Goal: Task Accomplishment & Management: Manage account settings

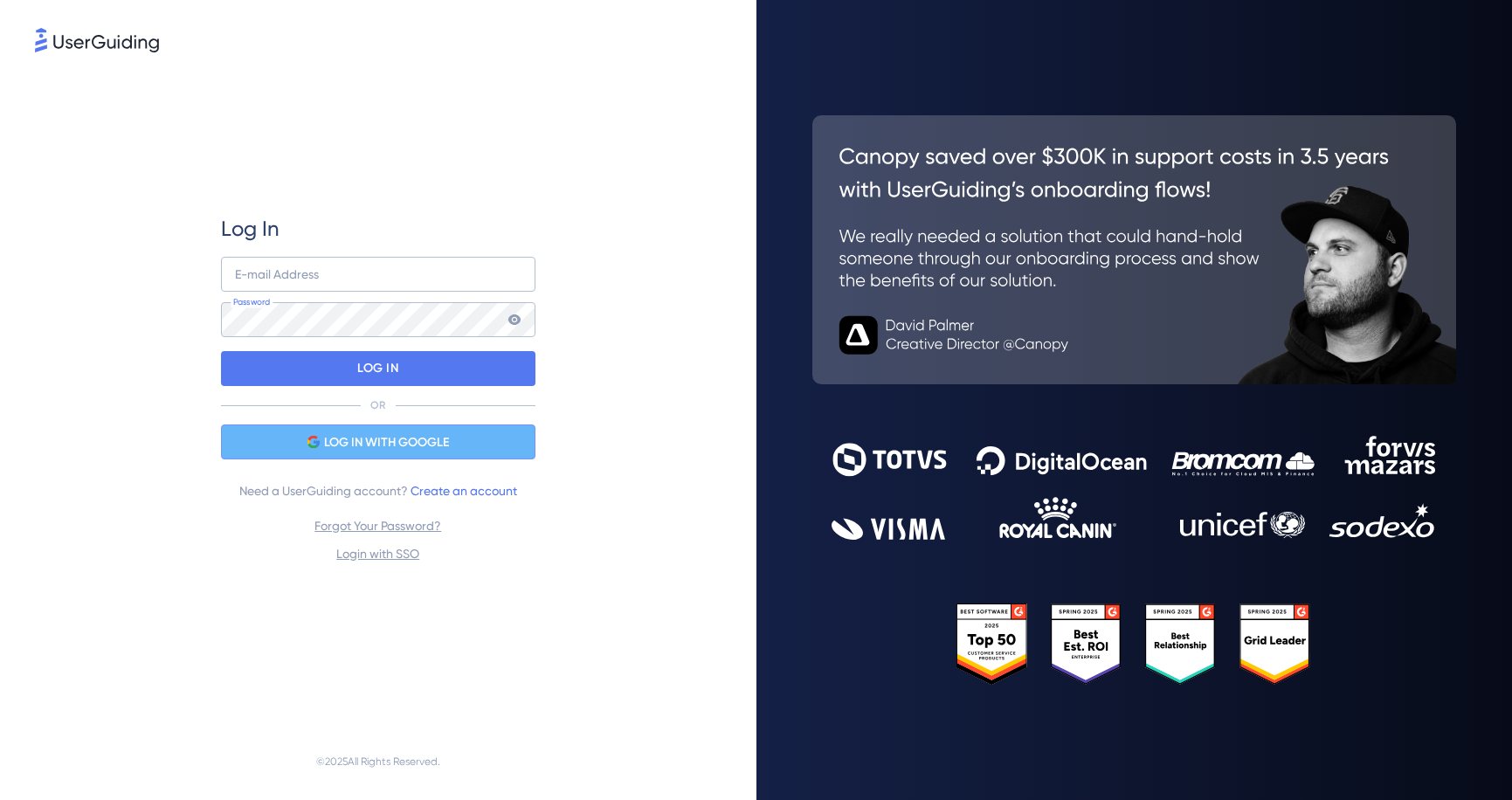
click at [359, 441] on span "LOG IN WITH GOOGLE" at bounding box center [386, 443] width 125 height 21
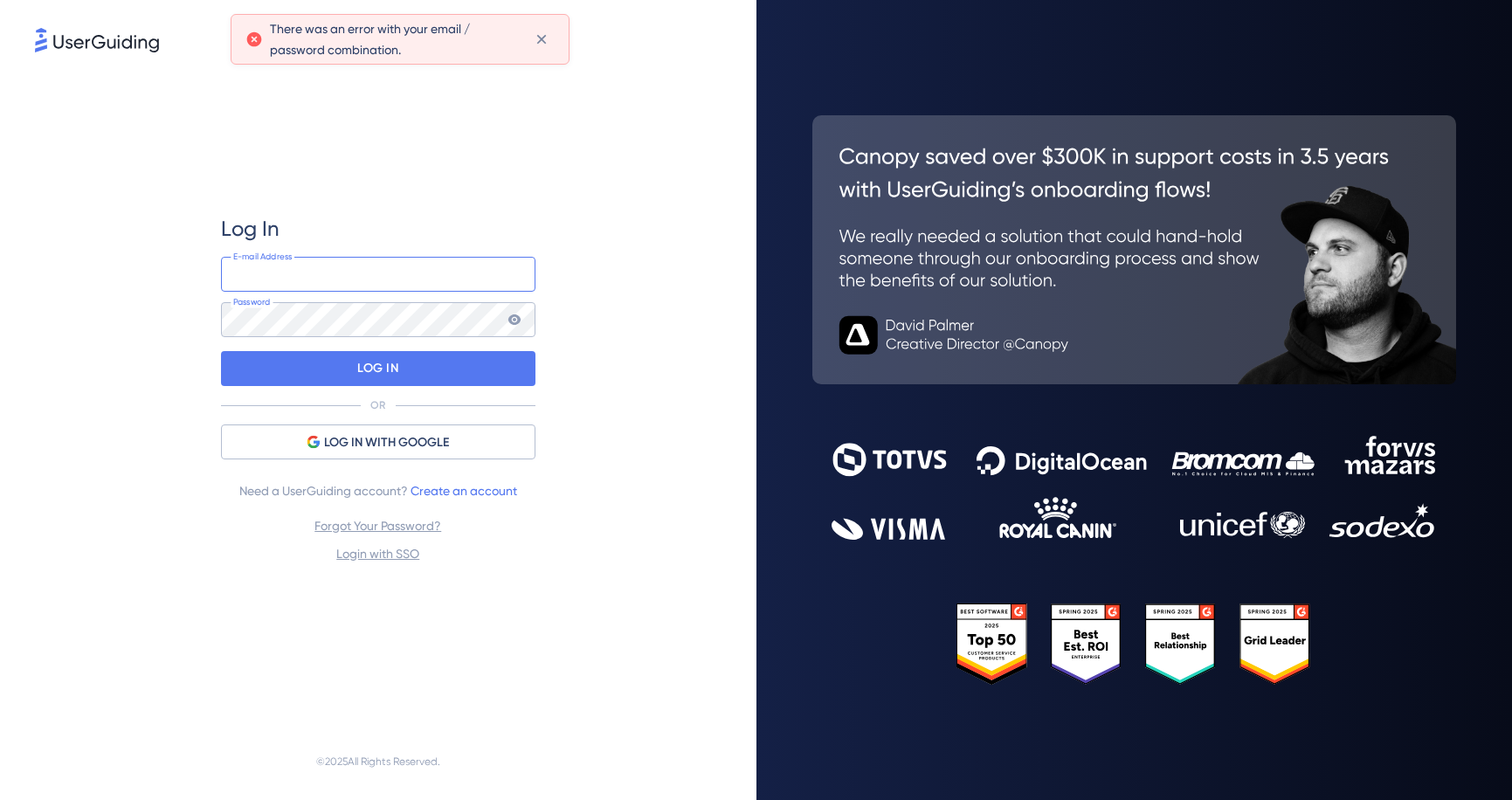
click at [329, 283] on input "email" at bounding box center [378, 273] width 314 height 35
type input "[EMAIL_ADDRESS][DOMAIN_NAME]"
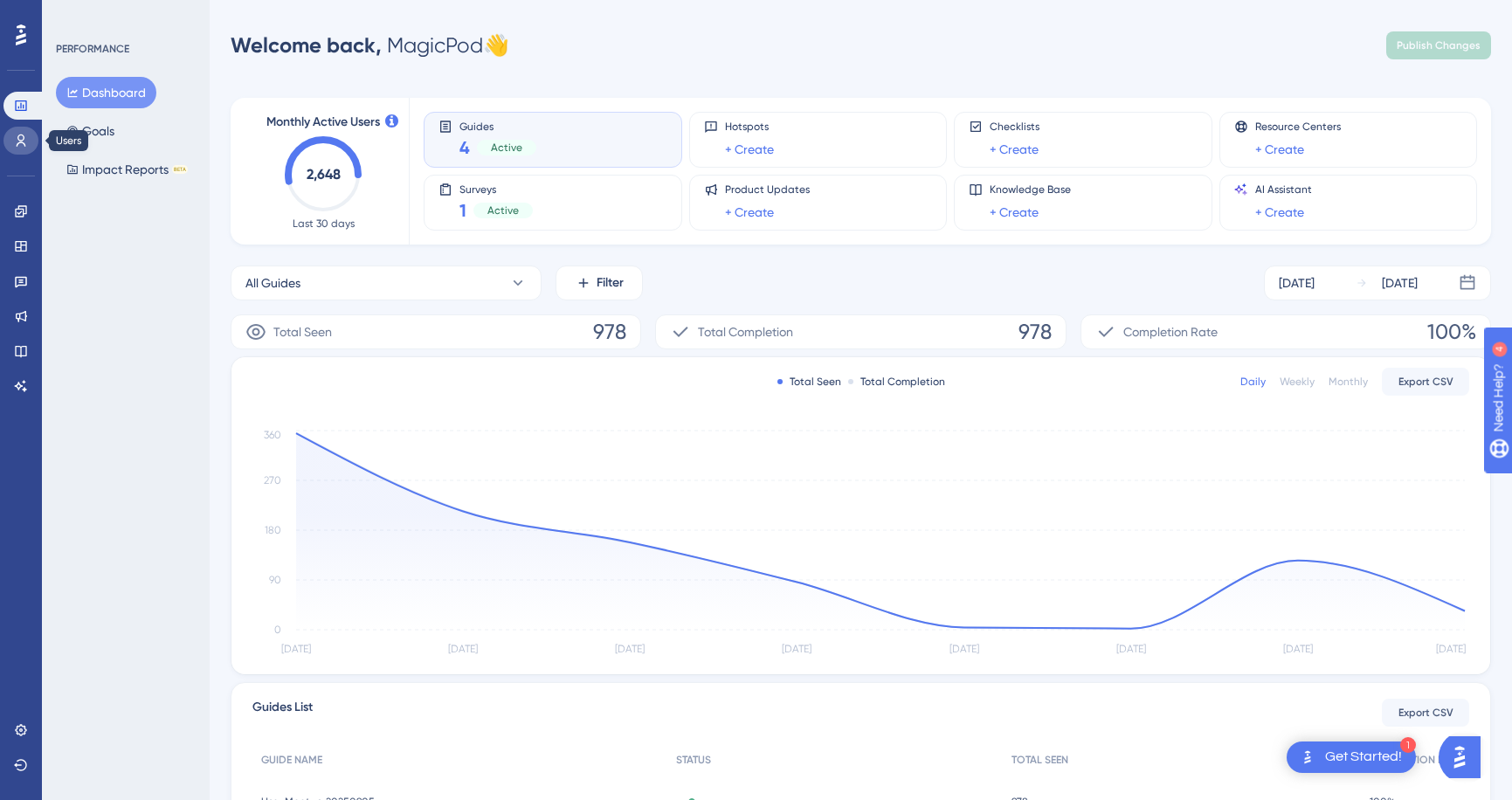
click at [24, 143] on icon at bounding box center [21, 141] width 10 height 12
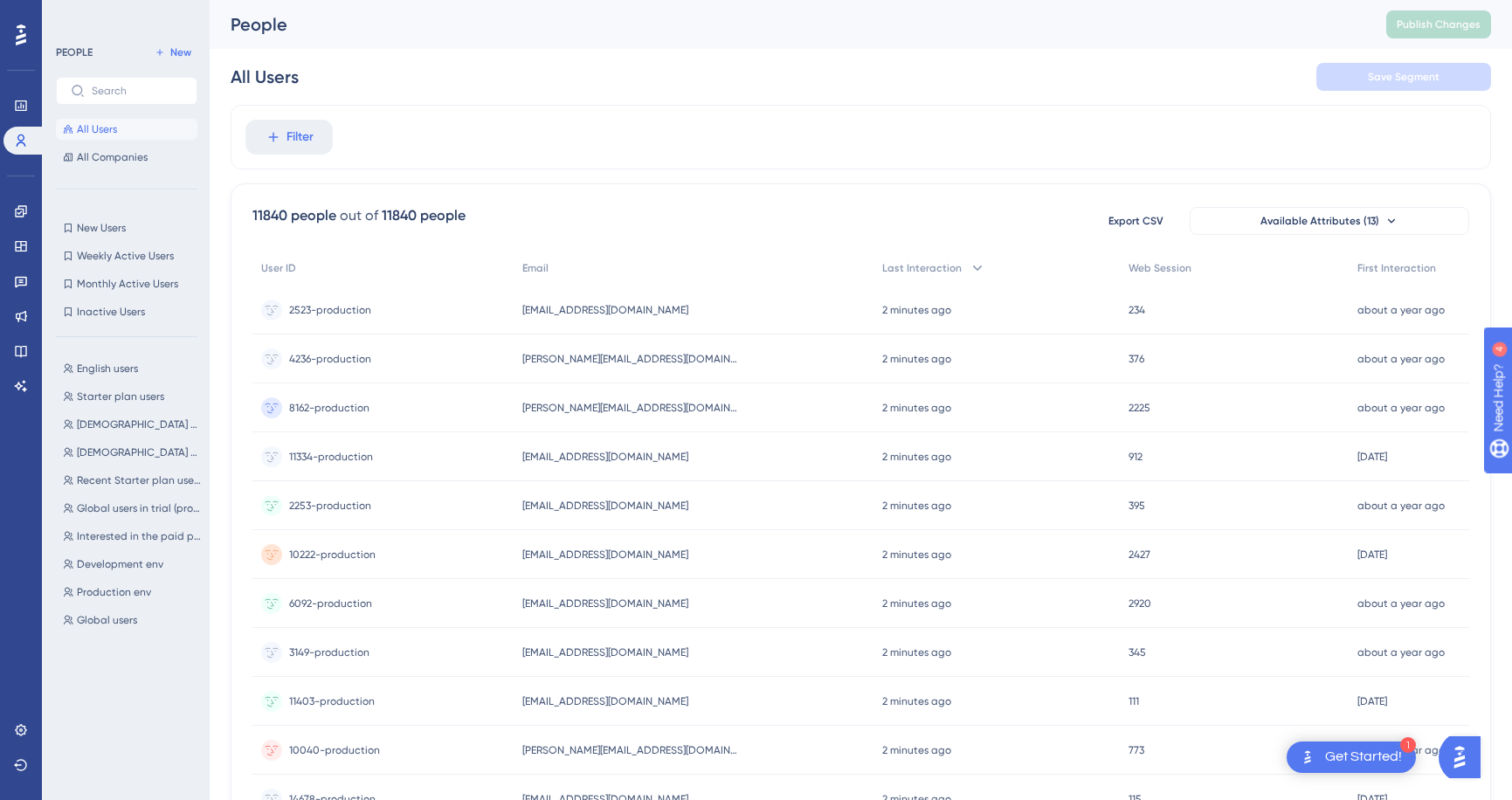
drag, startPoint x: 379, startPoint y: 214, endPoint x: 507, endPoint y: 217, distance: 128.0
click at [510, 217] on div "11840 people out of 11840 people Export CSV Available Attributes (13)" at bounding box center [860, 220] width 1216 height 31
drag, startPoint x: 255, startPoint y: 213, endPoint x: 471, endPoint y: 209, distance: 216.0
click at [471, 210] on div "11840 people out of 11840 people Export CSV Available Attributes (13)" at bounding box center [860, 220] width 1216 height 31
click at [471, 209] on div "11840 people out of 11840 people Export CSV Available Attributes (13)" at bounding box center [860, 220] width 1216 height 31
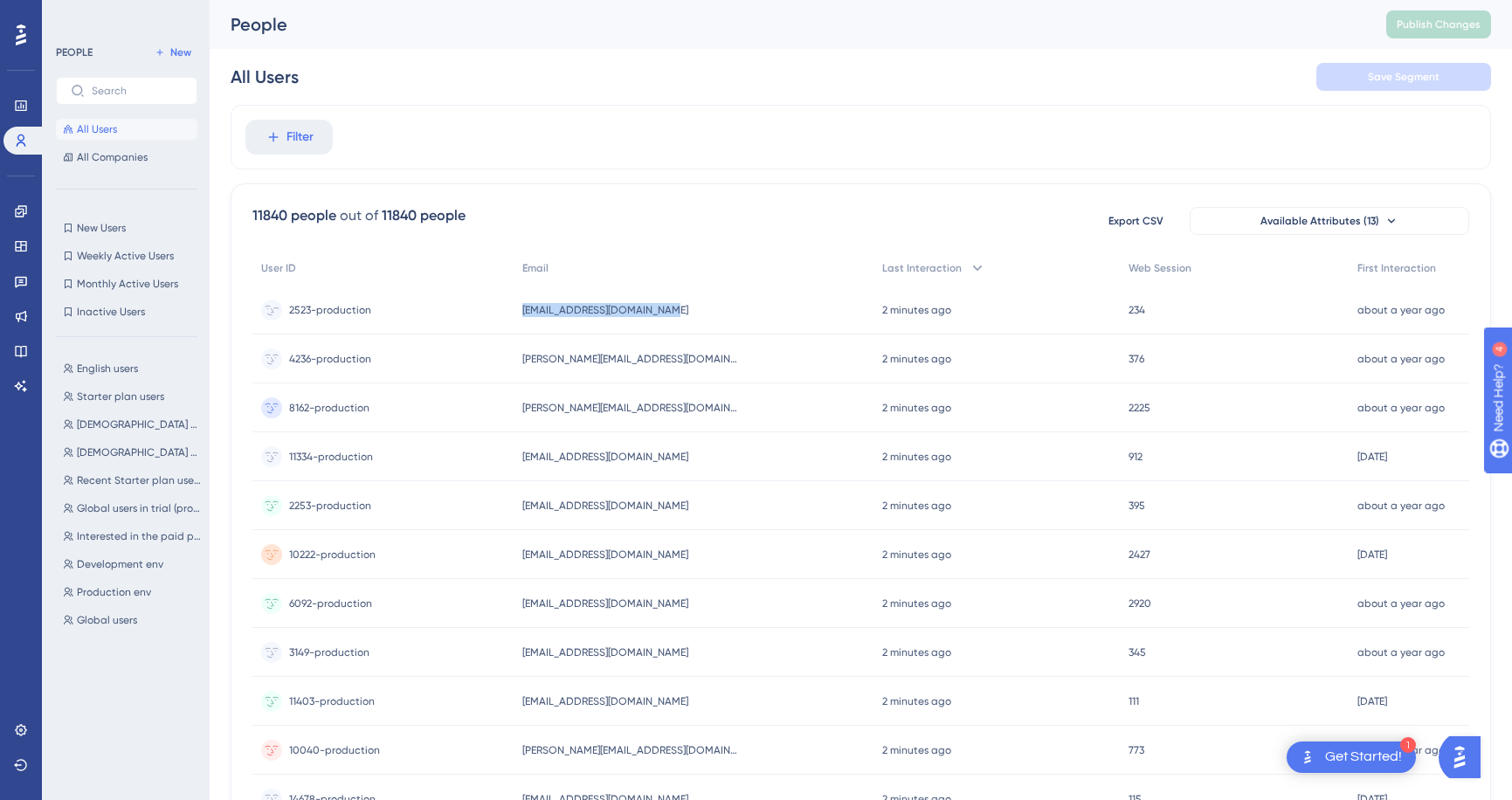
drag, startPoint x: 532, startPoint y: 311, endPoint x: 693, endPoint y: 313, distance: 161.0
click at [694, 313] on div "[EMAIL_ADDRESS][DOMAIN_NAME] [EMAIL_ADDRESS][DOMAIN_NAME]" at bounding box center [694, 310] width 361 height 49
click at [693, 313] on div "[EMAIL_ADDRESS][DOMAIN_NAME] [EMAIL_ADDRESS][DOMAIN_NAME]" at bounding box center [694, 310] width 361 height 49
drag, startPoint x: 533, startPoint y: 309, endPoint x: 673, endPoint y: 325, distance: 140.9
click at [673, 325] on div "[EMAIL_ADDRESS][DOMAIN_NAME] [EMAIL_ADDRESS][DOMAIN_NAME]" at bounding box center [694, 310] width 361 height 49
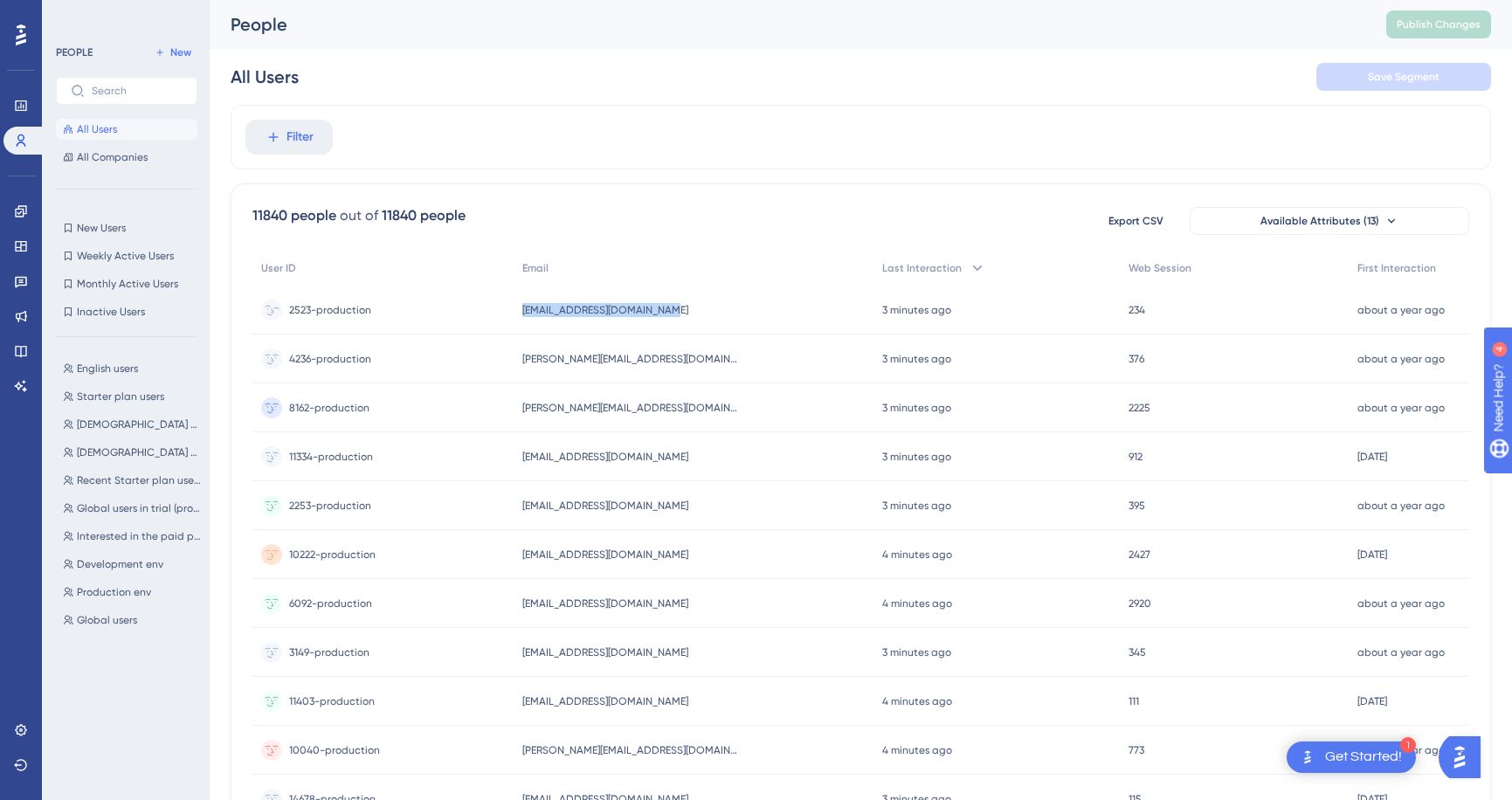
click at [673, 325] on div "[EMAIL_ADDRESS][DOMAIN_NAME] [EMAIL_ADDRESS][DOMAIN_NAME]" at bounding box center [694, 310] width 361 height 49
drag, startPoint x: 531, startPoint y: 314, endPoint x: 688, endPoint y: 314, distance: 157.0
click at [688, 314] on div "[EMAIL_ADDRESS][DOMAIN_NAME] [EMAIL_ADDRESS][DOMAIN_NAME]" at bounding box center [694, 310] width 361 height 49
click at [687, 314] on div "[EMAIL_ADDRESS][DOMAIN_NAME] [EMAIL_ADDRESS][DOMAIN_NAME]" at bounding box center [694, 310] width 361 height 49
click at [689, 310] on div "[EMAIL_ADDRESS][DOMAIN_NAME] [EMAIL_ADDRESS][DOMAIN_NAME]" at bounding box center [694, 310] width 361 height 49
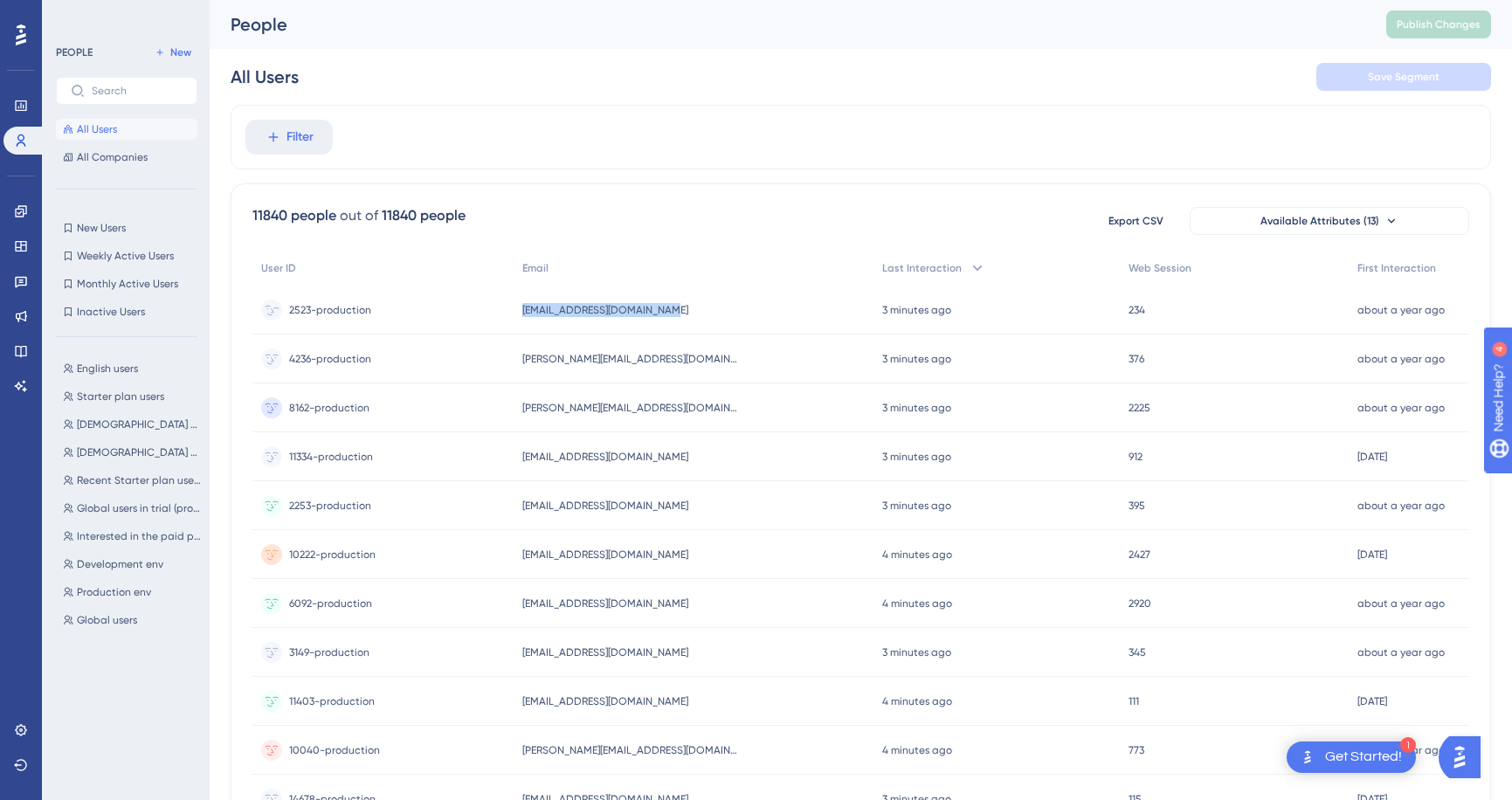
click at [689, 310] on div "[EMAIL_ADDRESS][DOMAIN_NAME] [EMAIL_ADDRESS][DOMAIN_NAME]" at bounding box center [694, 310] width 361 height 49
drag, startPoint x: 520, startPoint y: 457, endPoint x: 693, endPoint y: 460, distance: 173.0
click at [0, 0] on div "11334-production 11334-production [EMAIL_ADDRESS][DOMAIN_NAME] [EMAIL_ADDRESS][…" at bounding box center [0, 0] width 0 height 0
click at [693, 460] on div "[EMAIL_ADDRESS][DOMAIN_NAME] [EMAIL_ADDRESS][DOMAIN_NAME]" at bounding box center [694, 456] width 361 height 49
